Goal: Information Seeking & Learning: Compare options

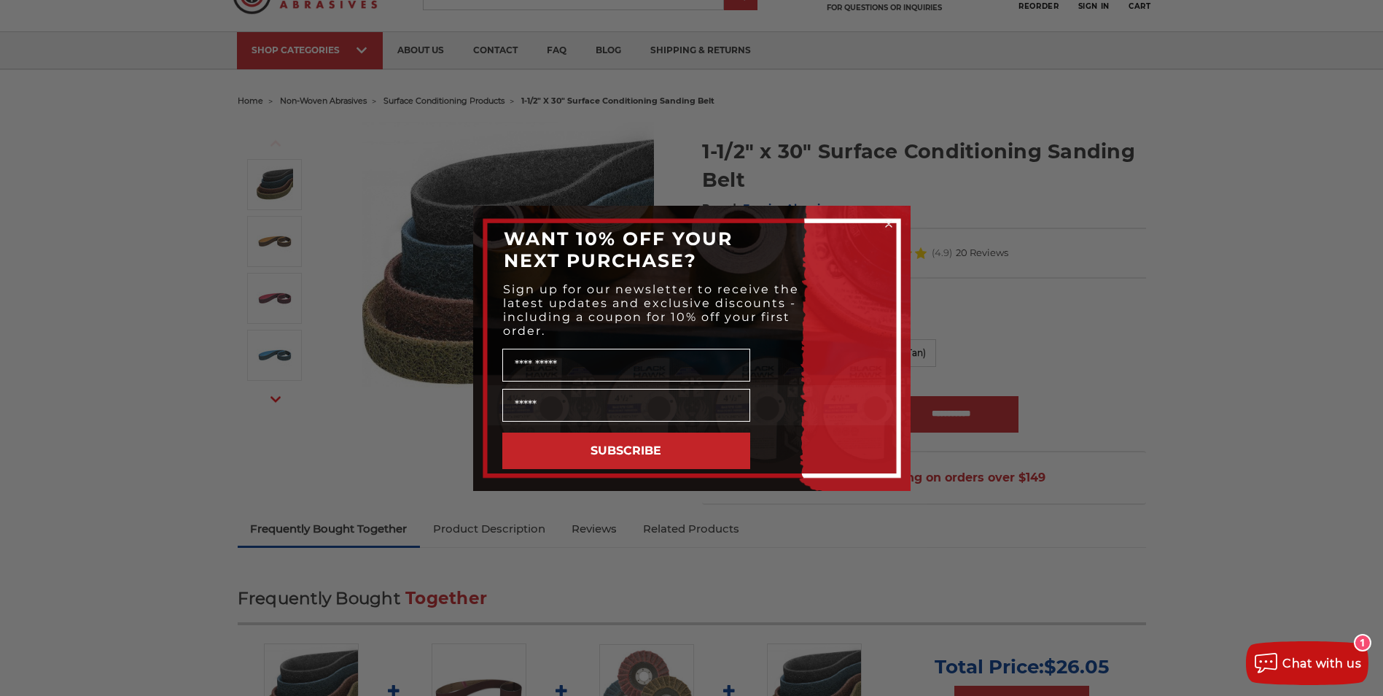
scroll to position [73, 0]
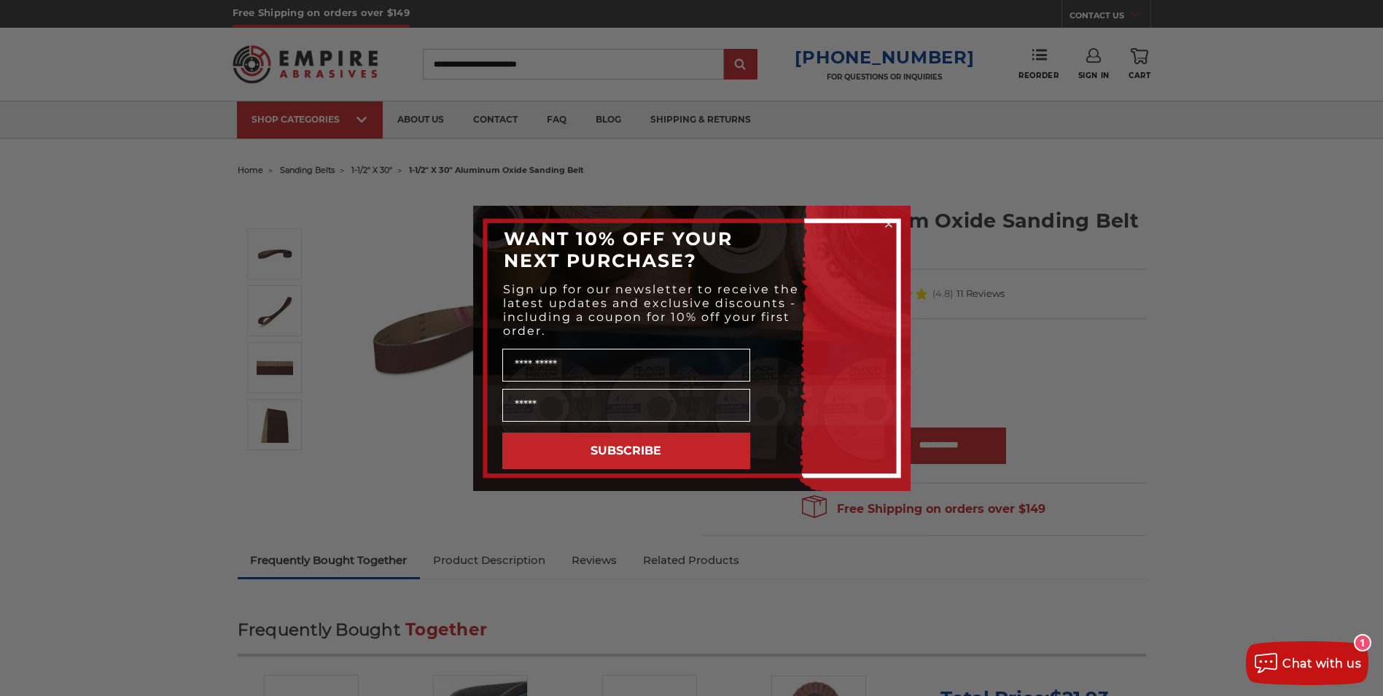
click at [890, 225] on icon "Close dialog" at bounding box center [889, 224] width 6 height 6
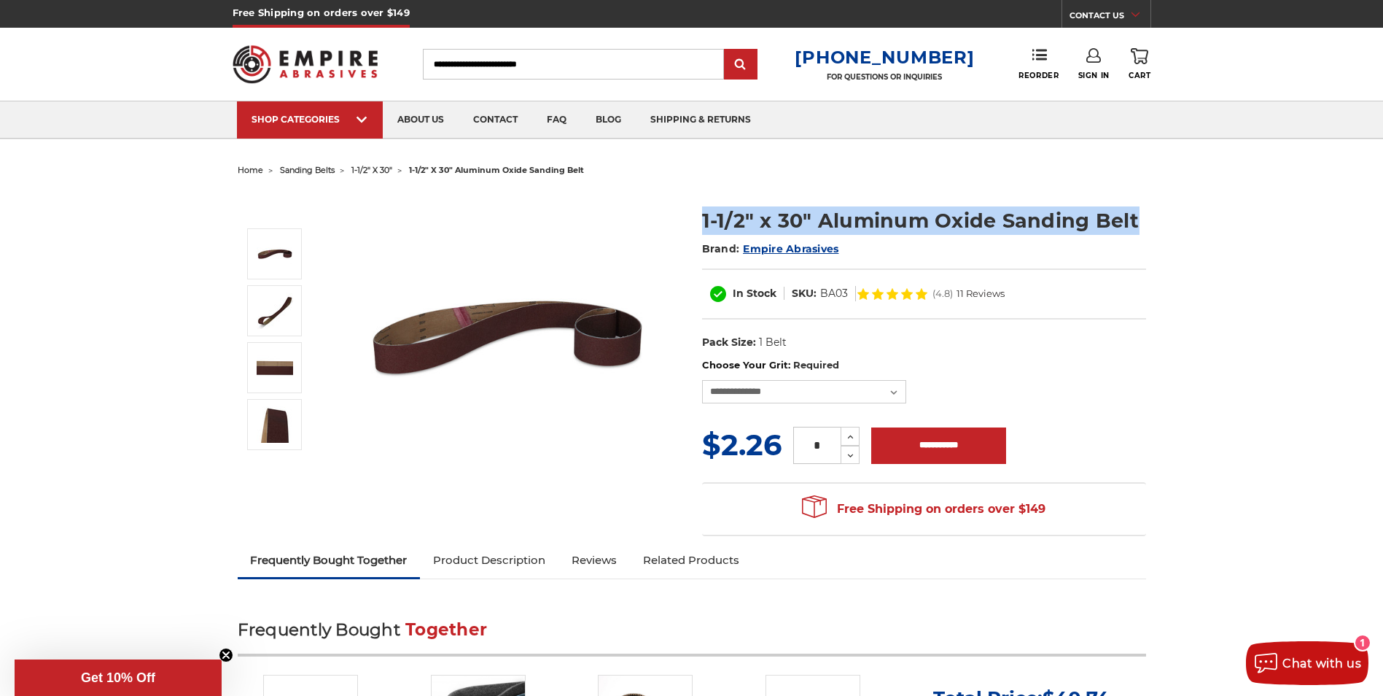
drag, startPoint x: 704, startPoint y: 219, endPoint x: 1164, endPoint y: 229, distance: 460.1
copy h1 "1-1/2" x 30" Aluminum Oxide Sanding Belt"
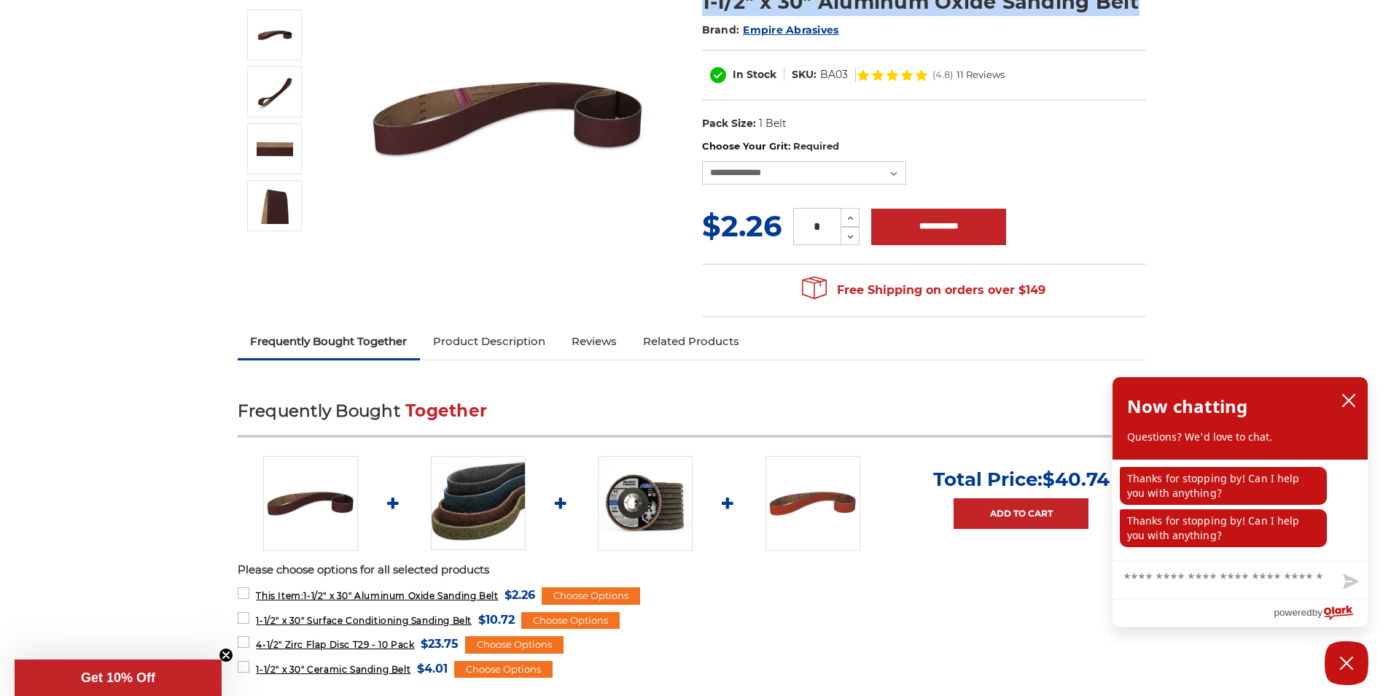
click at [503, 339] on link "Product Description" at bounding box center [489, 341] width 139 height 32
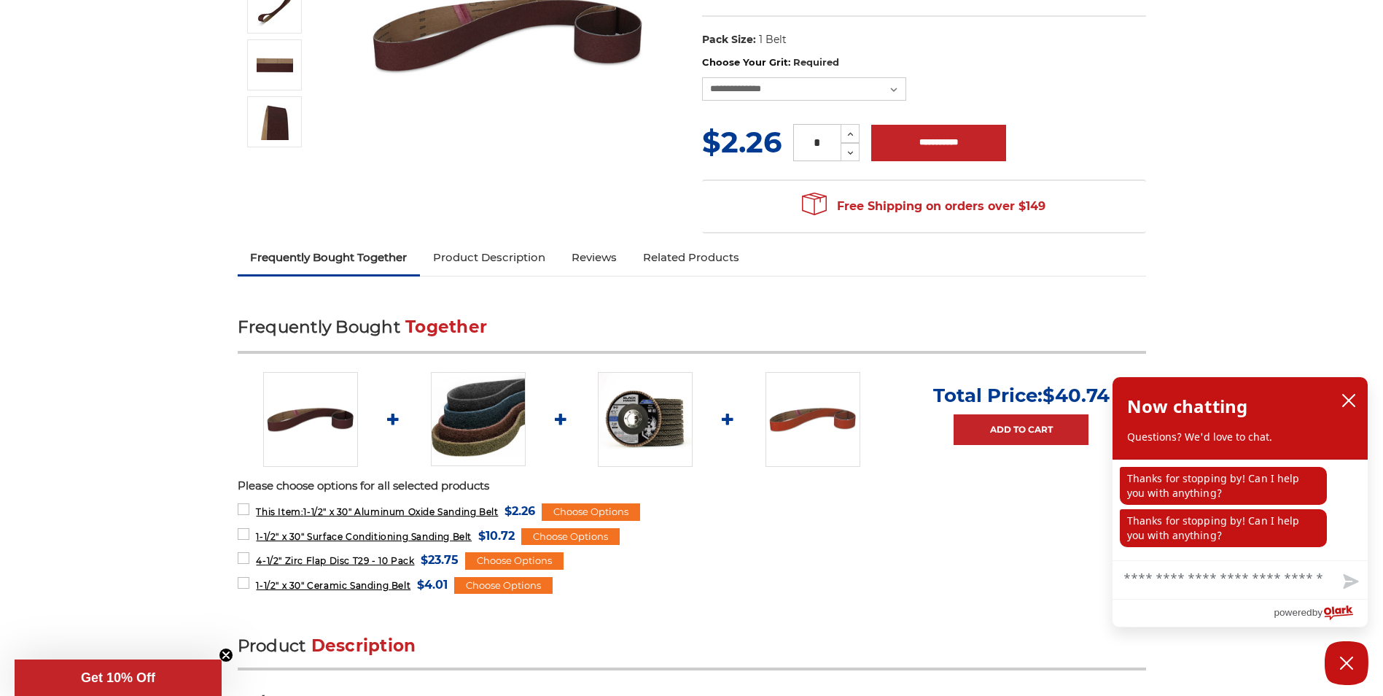
scroll to position [47, 0]
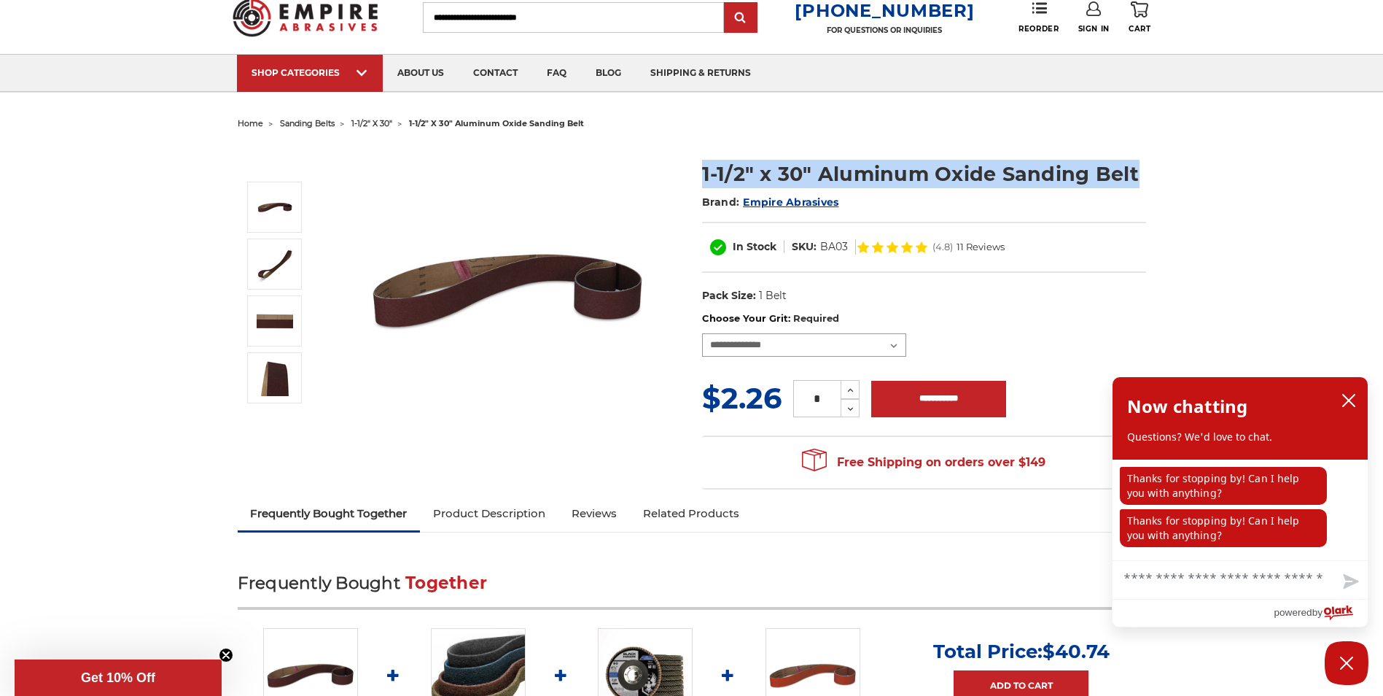
click at [894, 347] on select "**********" at bounding box center [804, 344] width 204 height 23
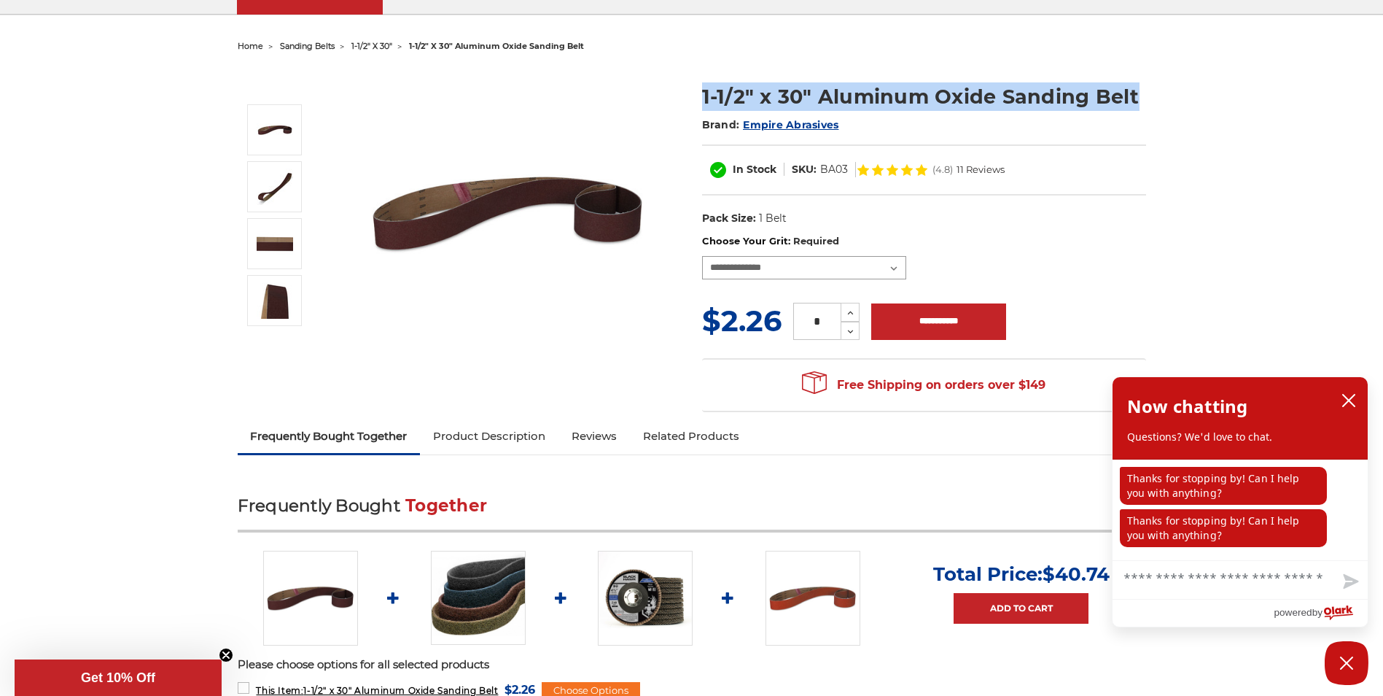
scroll to position [192, 0]
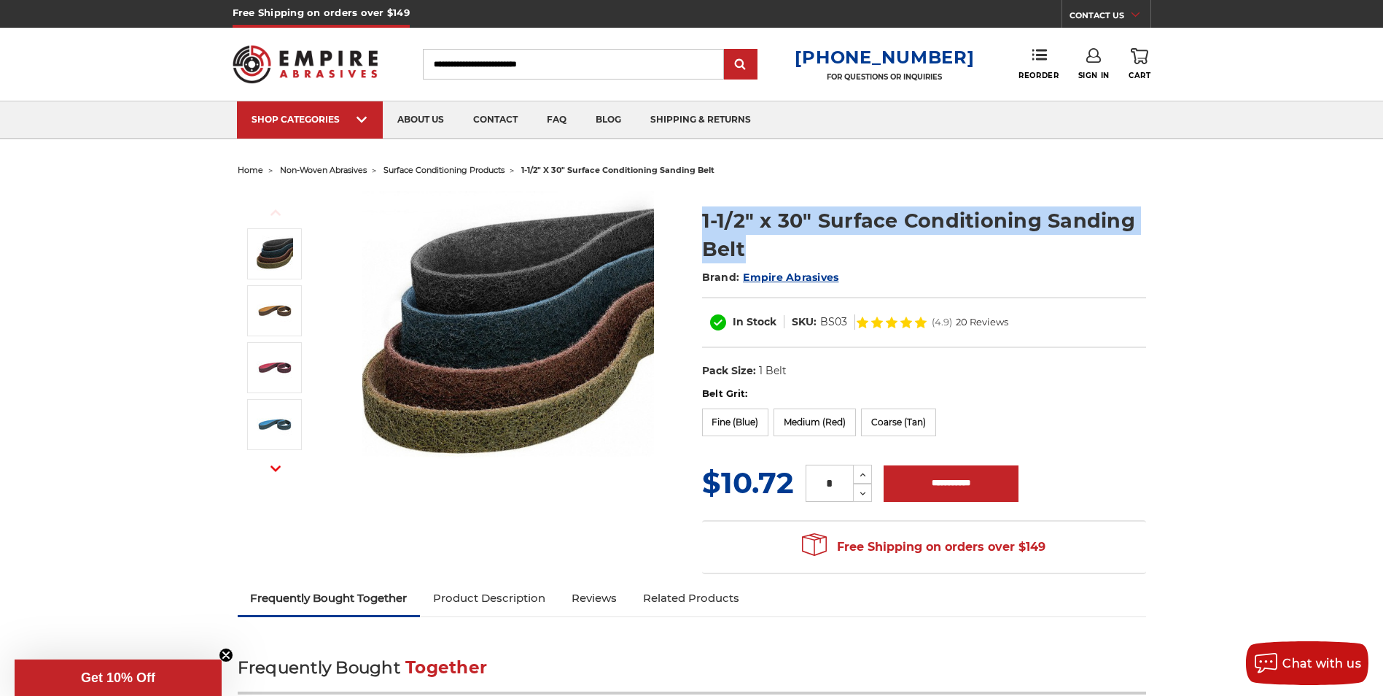
drag, startPoint x: 701, startPoint y: 220, endPoint x: 795, endPoint y: 244, distance: 96.9
click at [795, 244] on section "1-1/2" x 30" Surface Conditioning Sanding Belt Brand: Empire Abrasives In Stock…" at bounding box center [924, 288] width 464 height 195
copy h1 "1-1/2" x 30" Surface Conditioning Sanding Belt"
